Goal: Transaction & Acquisition: Purchase product/service

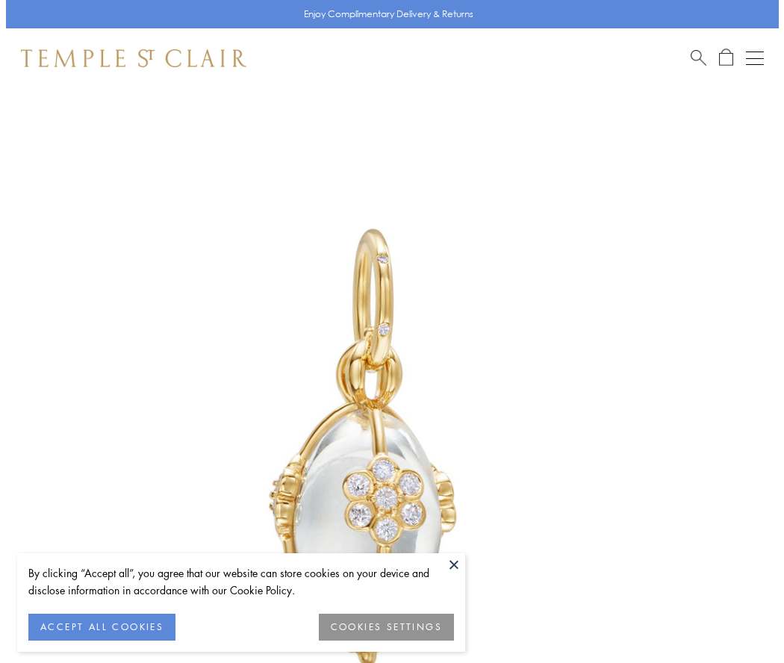
scroll to position [47, 0]
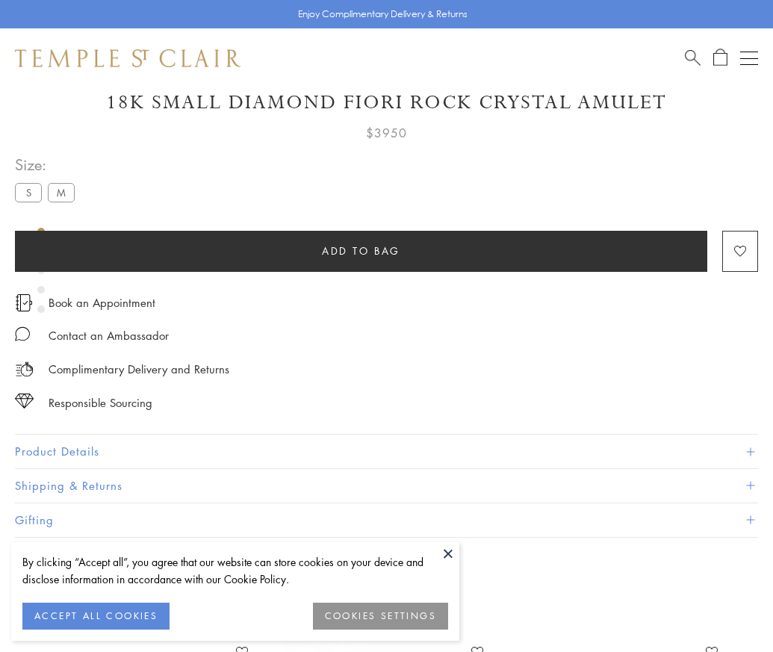
click at [361, 250] on span "Add to bag" at bounding box center [361, 251] width 78 height 16
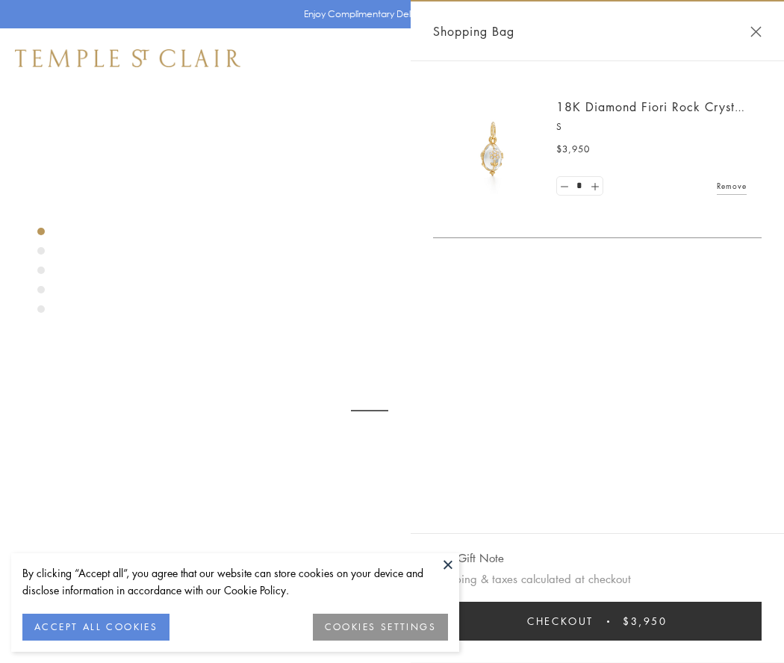
click at [610, 622] on button "Checkout $3,950" at bounding box center [597, 621] width 329 height 39
